Goal: Task Accomplishment & Management: Manage account settings

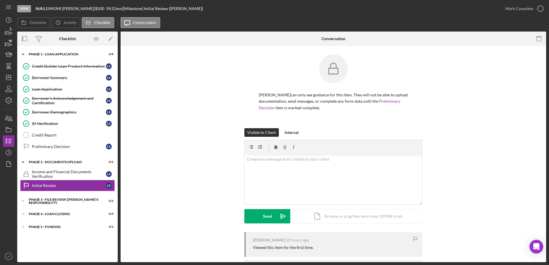
click at [199, 142] on div "Visible to Client Internal v Color teal Color pink Remove color Add row above A…" at bounding box center [333, 180] width 408 height 104
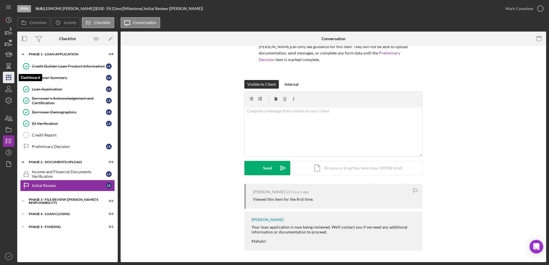
click at [7, 80] on icon "Icon/Dashboard" at bounding box center [8, 77] width 14 height 14
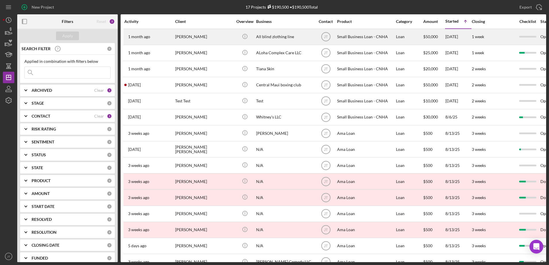
click at [192, 38] on div "[PERSON_NAME]" at bounding box center [203, 36] width 57 height 15
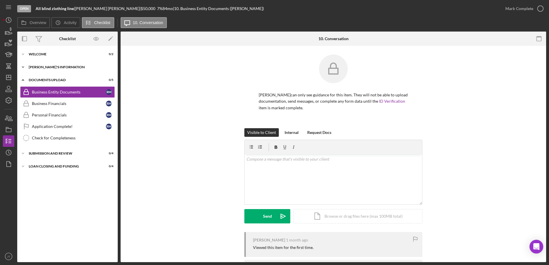
click at [70, 67] on div "[PERSON_NAME]'S INFORMATION" at bounding box center [70, 66] width 82 height 3
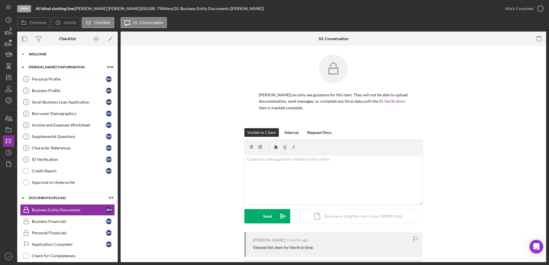
click at [65, 55] on div "WELCOME" at bounding box center [70, 54] width 82 height 3
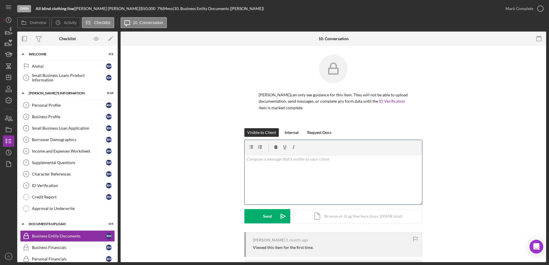
click at [261, 166] on div "v Color teal Color pink Remove color Add row above Add row below Add column bef…" at bounding box center [333, 180] width 177 height 50
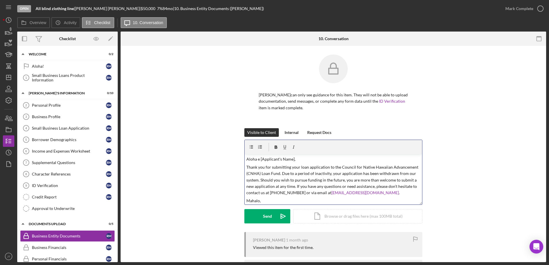
click at [292, 159] on p "Aloha e [Applicant's Name]," at bounding box center [333, 159] width 174 height 6
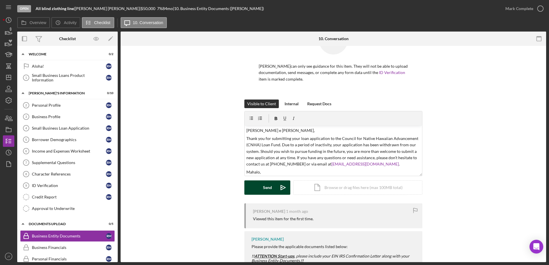
click at [274, 188] on button "Send Icon/icon-invite-send" at bounding box center [267, 188] width 46 height 14
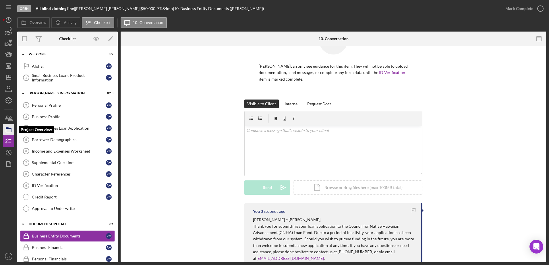
click at [11, 132] on rect "button" at bounding box center [8, 130] width 5 height 3
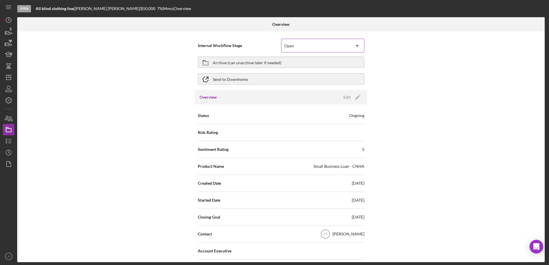
click at [300, 47] on div "Open" at bounding box center [315, 45] width 69 height 13
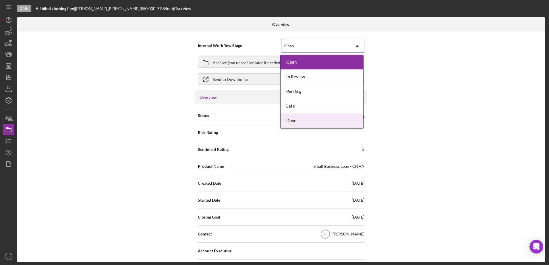
click at [315, 121] on div "Done" at bounding box center [322, 121] width 83 height 15
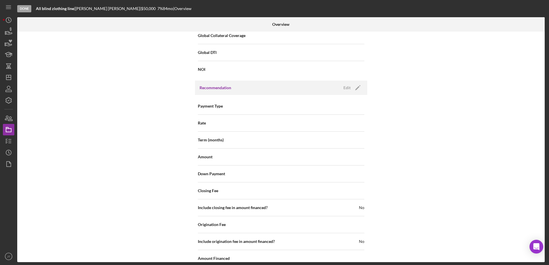
scroll to position [628, 0]
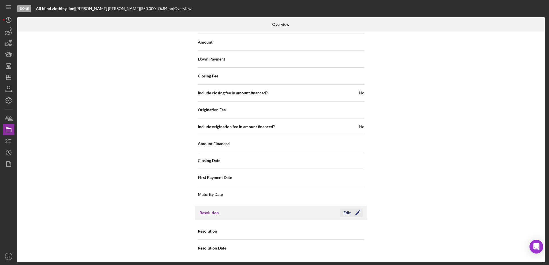
click at [344, 213] on div "Edit" at bounding box center [347, 213] width 7 height 9
click at [325, 235] on div "Select..." at bounding box center [315, 231] width 69 height 13
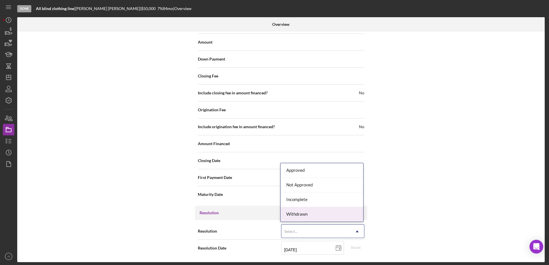
click at [330, 213] on div "Withdrawn" at bounding box center [322, 214] width 83 height 15
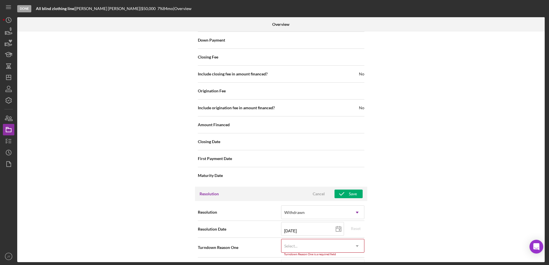
scroll to position [665, 0]
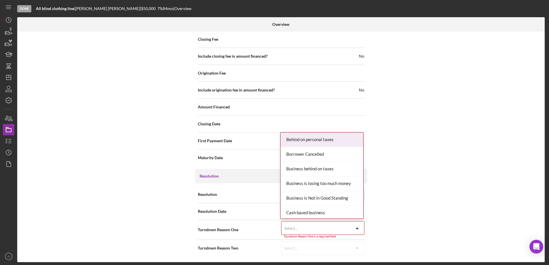
click at [352, 227] on icon "Icon/Dropdown Arrow" at bounding box center [357, 229] width 14 height 14
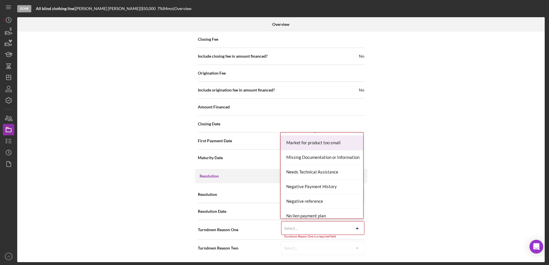
scroll to position [431, 0]
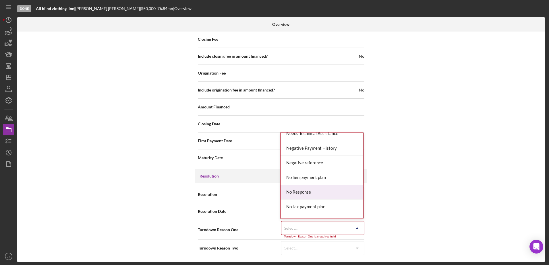
click at [321, 197] on div "No Response" at bounding box center [322, 192] width 83 height 15
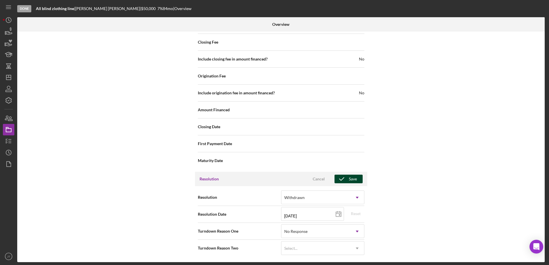
click at [342, 176] on icon "button" at bounding box center [342, 179] width 14 height 14
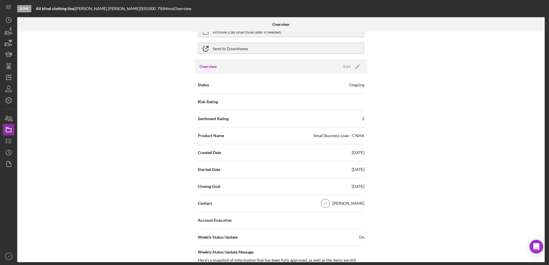
scroll to position [0, 0]
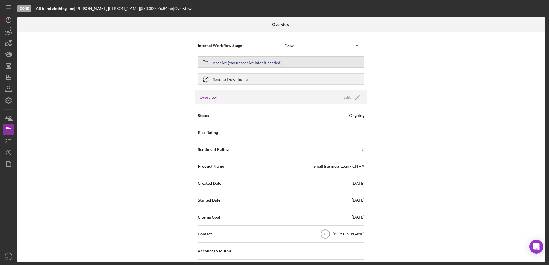
click at [269, 62] on div "Archive (can unarchive later if needed)" at bounding box center [247, 62] width 69 height 10
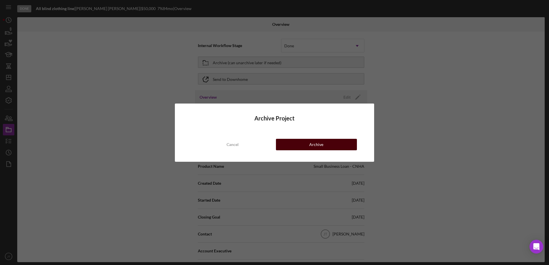
click at [336, 147] on button "Archive" at bounding box center [316, 144] width 81 height 11
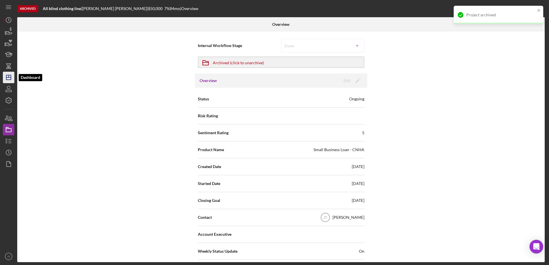
click at [7, 80] on icon "Icon/Dashboard" at bounding box center [8, 77] width 14 height 14
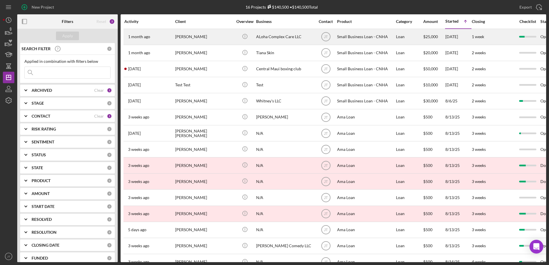
click at [143, 38] on time "1 month ago" at bounding box center [139, 36] width 22 height 5
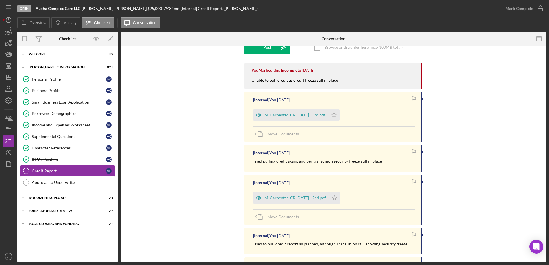
scroll to position [86, 0]
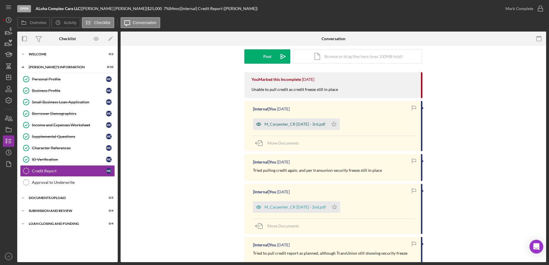
click at [278, 128] on div "M_Carpenter_CR [DATE] - 3rd.pdf" at bounding box center [290, 124] width 75 height 11
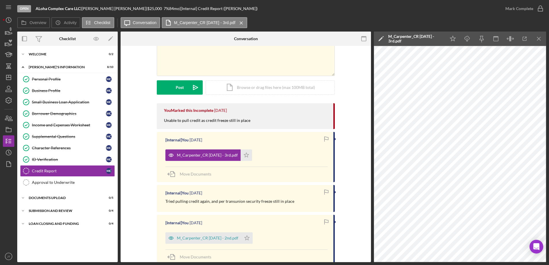
scroll to position [0, 0]
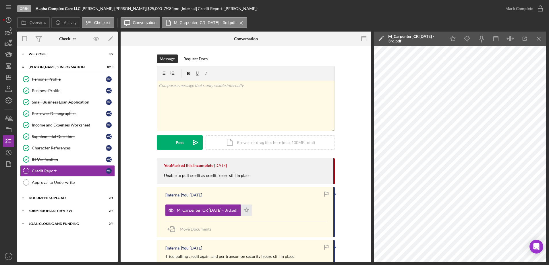
click at [373, 22] on div "Overview Icon/History Activity Checklist Icon/Message Conversation M_Carpenter_…" at bounding box center [281, 22] width 529 height 11
click at [13, 77] on icon "Icon/Dashboard" at bounding box center [8, 77] width 14 height 14
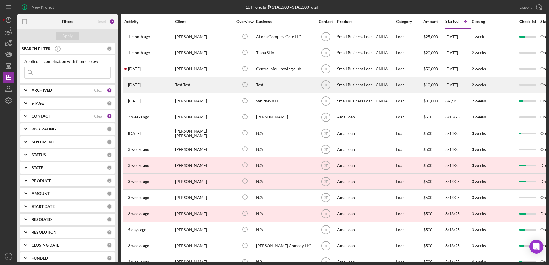
click at [258, 87] on div "Test" at bounding box center [284, 85] width 57 height 15
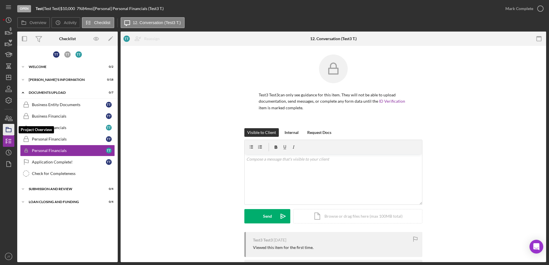
click at [11, 131] on icon "button" at bounding box center [8, 130] width 14 height 14
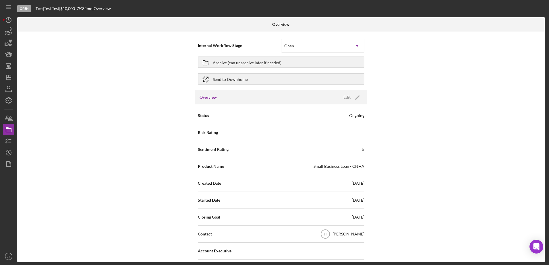
click at [97, 61] on div "Internal Workflow Stage Open Icon/Dropdown Arrow Archive (can unarchive later i…" at bounding box center [281, 147] width 528 height 231
click at [0, 77] on html "Open Test | Test Test | $10,000 $10,000 7 % 84 mo | Overview Overview Internal …" at bounding box center [274, 132] width 549 height 265
click at [8, 78] on line "button" at bounding box center [8, 78] width 5 height 0
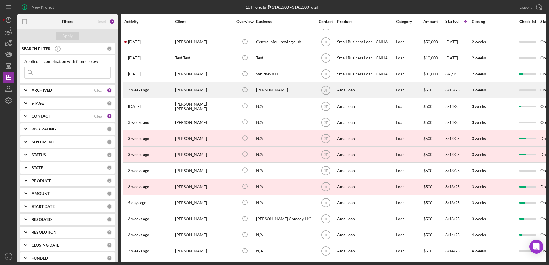
scroll to position [31, 0]
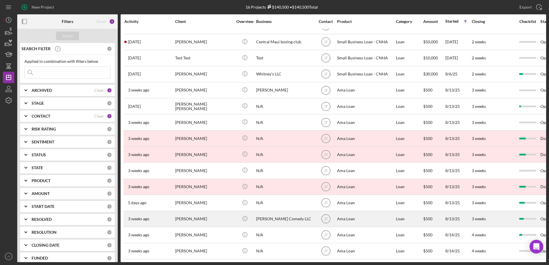
click at [198, 213] on div "[PERSON_NAME]" at bounding box center [203, 219] width 57 height 15
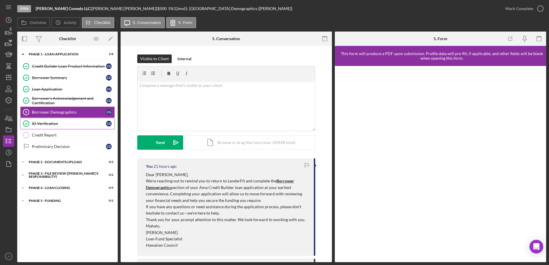
click at [66, 123] on div "ID Verification" at bounding box center [69, 123] width 74 height 5
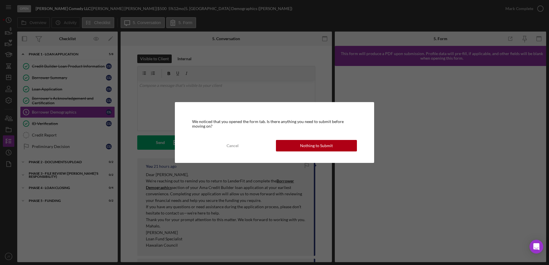
click at [303, 20] on div "We noticed that you opened the form tab. Is there anything you need to submit b…" at bounding box center [274, 132] width 549 height 265
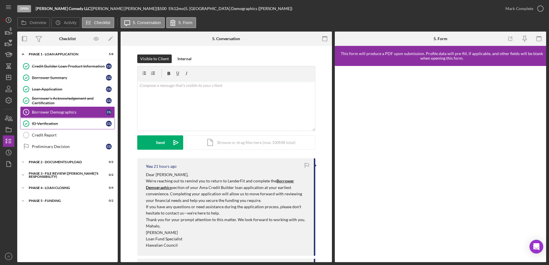
click at [61, 126] on link "ID Verification ID Verification C G" at bounding box center [67, 123] width 95 height 11
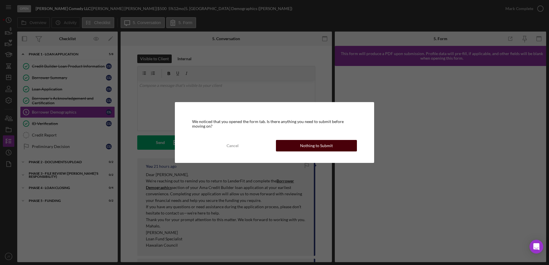
click at [298, 147] on button "Nothing to Submit" at bounding box center [316, 145] width 81 height 11
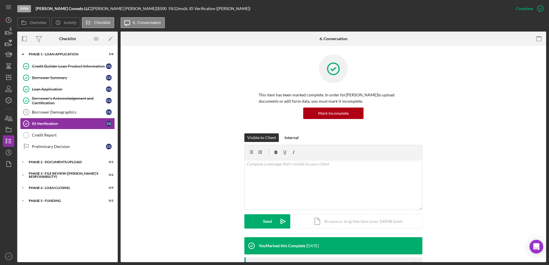
click at [240, 14] on div "Open [PERSON_NAME] Comedy LLC | [PERSON_NAME] | $500 $500 5 % 12 mo | 6. ID Ver…" at bounding box center [263, 8] width 493 height 17
